Goal: Transaction & Acquisition: Book appointment/travel/reservation

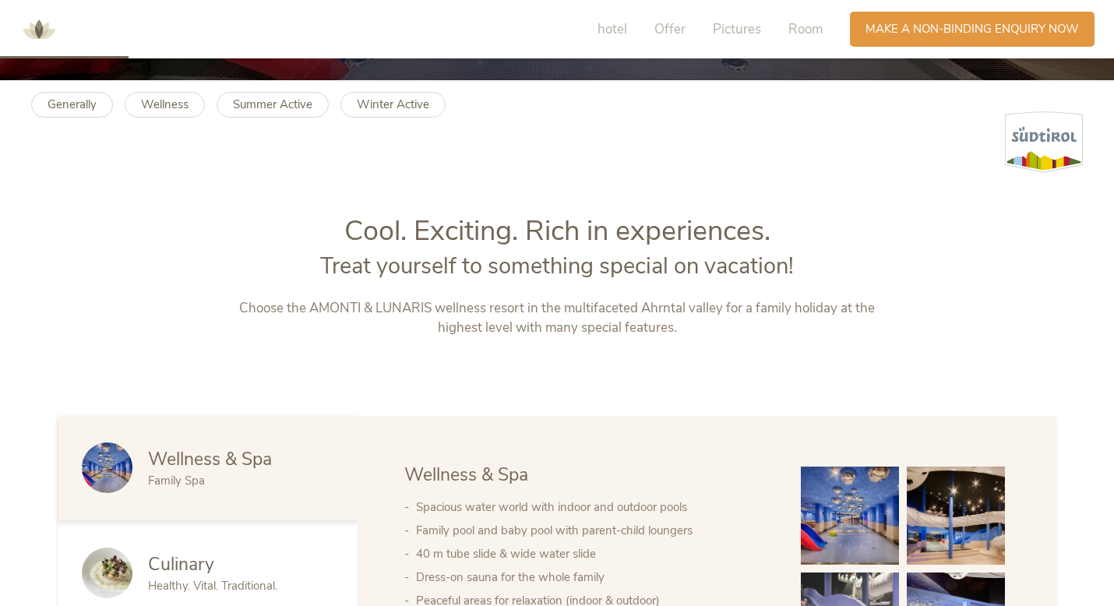
scroll to position [528, 0]
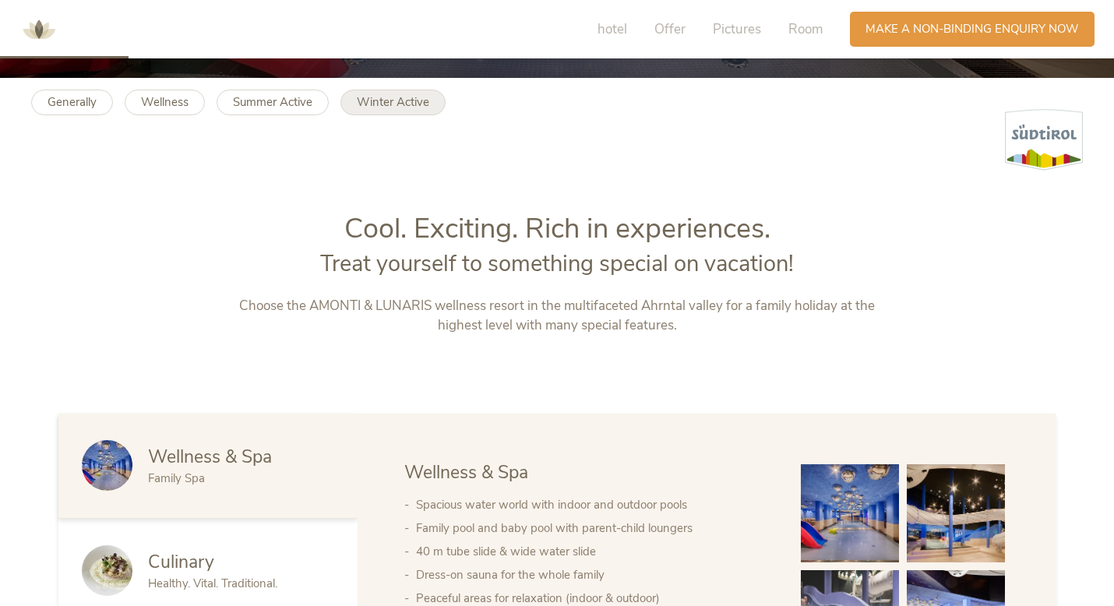
click at [389, 104] on font "Winter Active" at bounding box center [393, 102] width 72 height 16
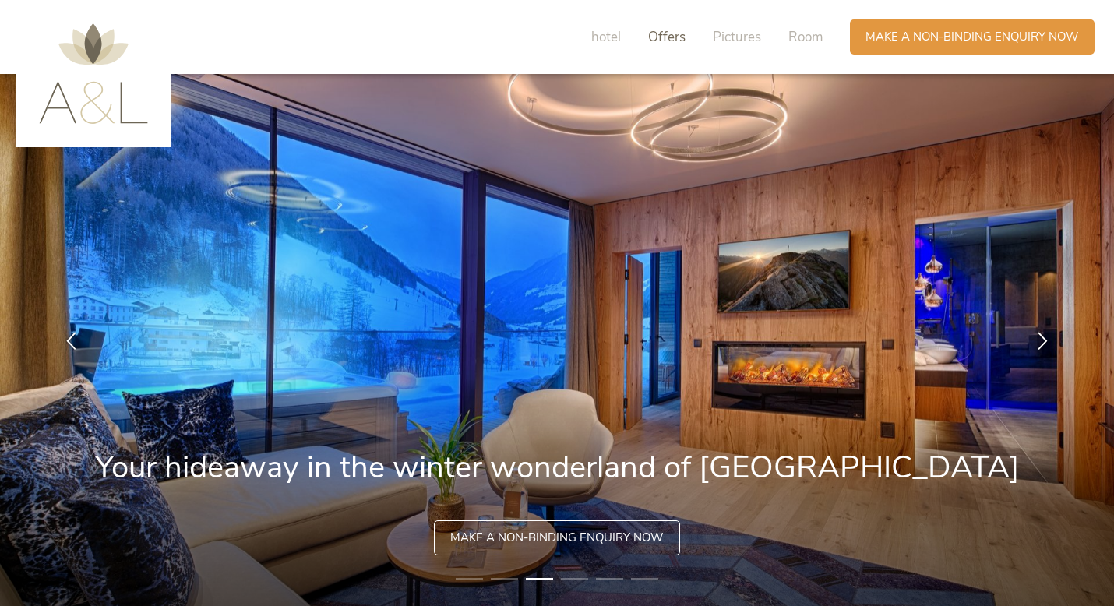
click at [680, 41] on font "Offers" at bounding box center [666, 37] width 37 height 18
click at [793, 37] on font "Room" at bounding box center [805, 37] width 34 height 18
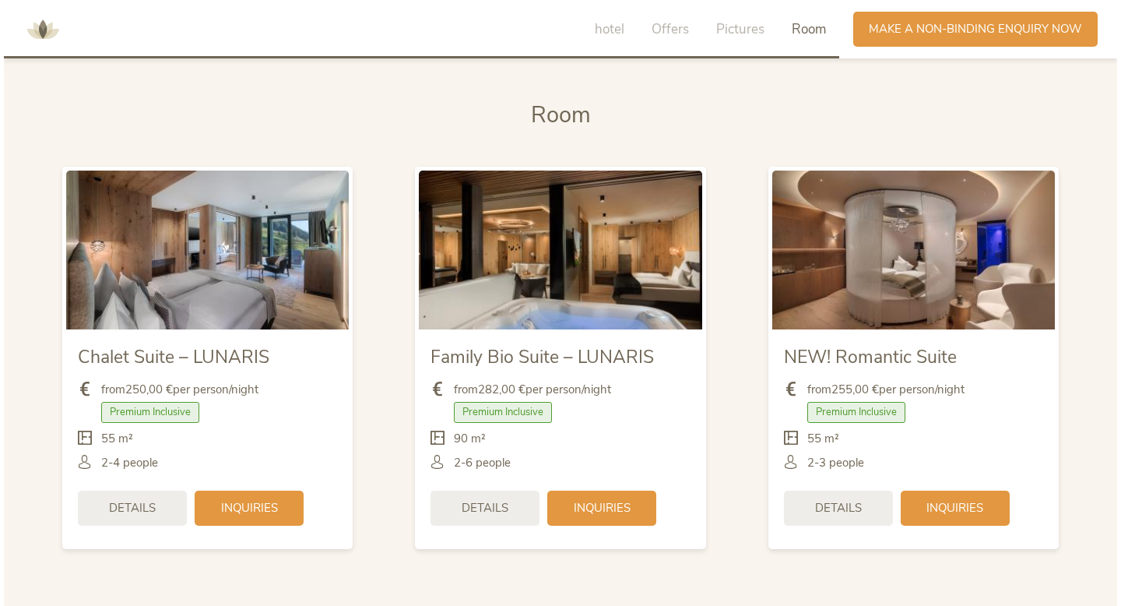
scroll to position [3235, 0]
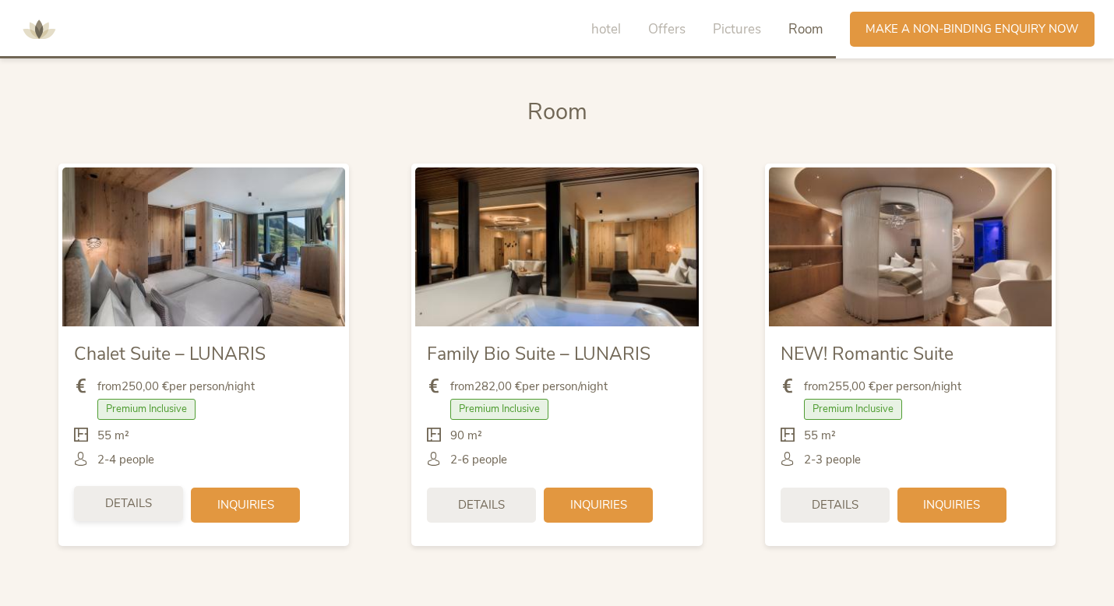
click at [152, 519] on div "Details" at bounding box center [128, 503] width 109 height 35
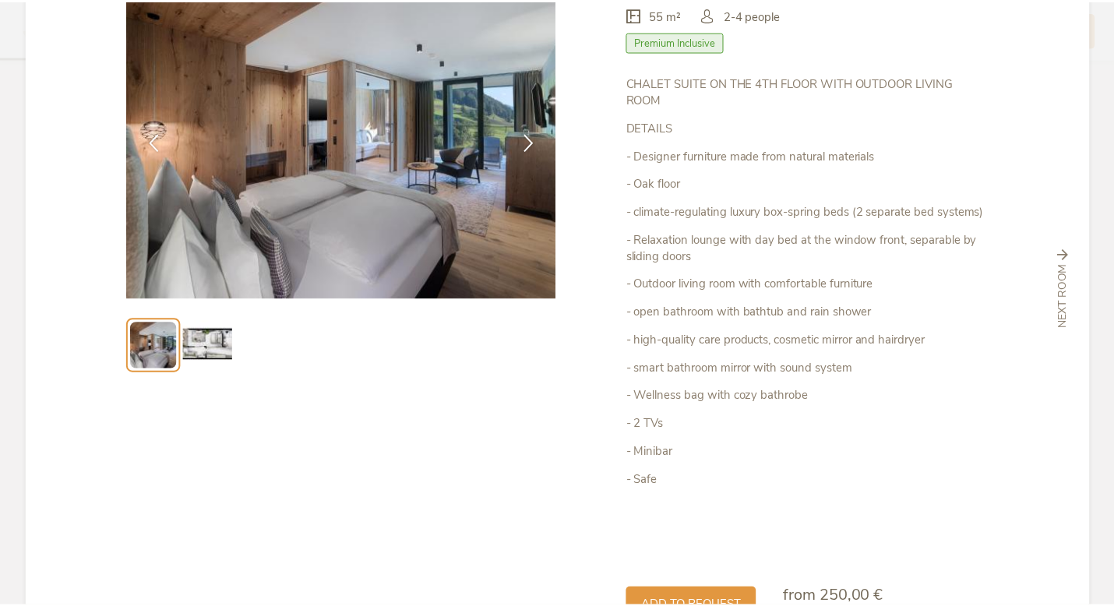
scroll to position [0, 0]
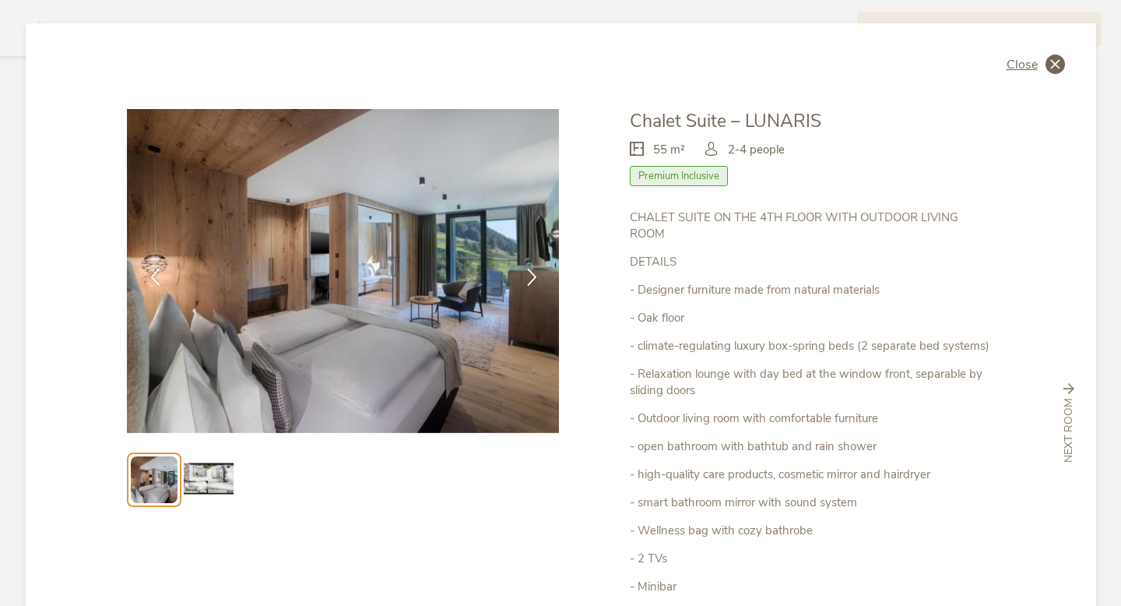
click at [1047, 67] on icon at bounding box center [1055, 64] width 19 height 19
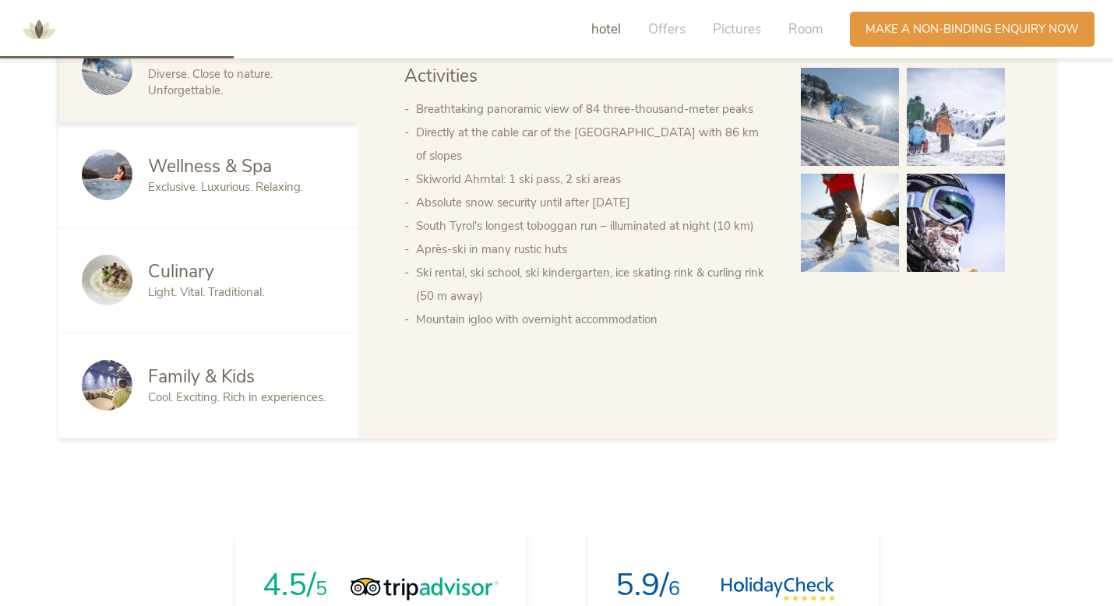
scroll to position [903, 0]
click at [263, 383] on div "Family & Kids" at bounding box center [241, 377] width 186 height 25
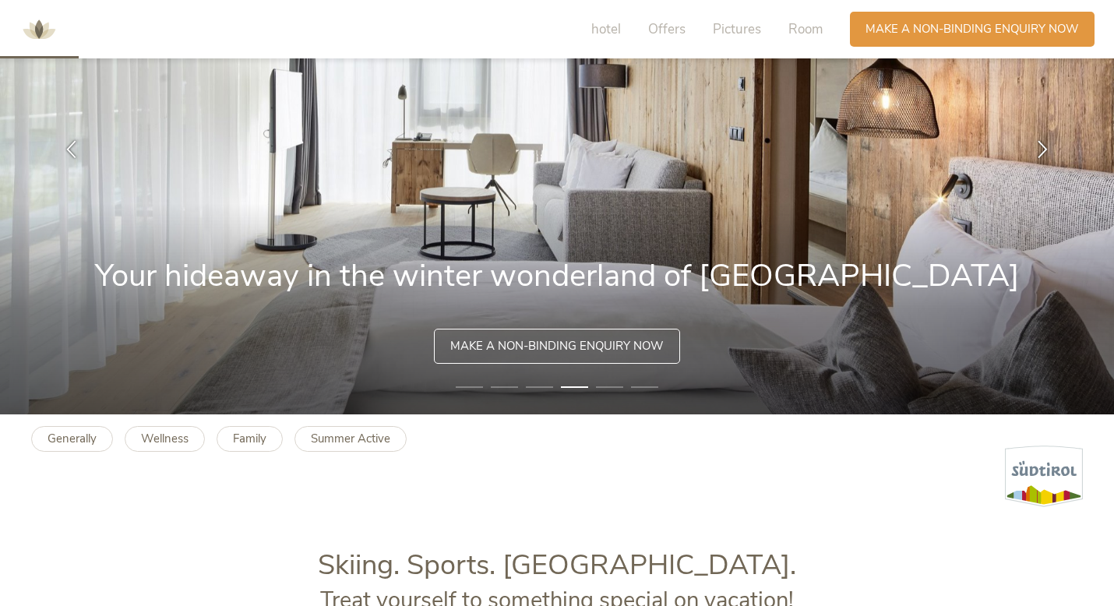
scroll to position [0, 0]
